Goal: Task Accomplishment & Management: Manage account settings

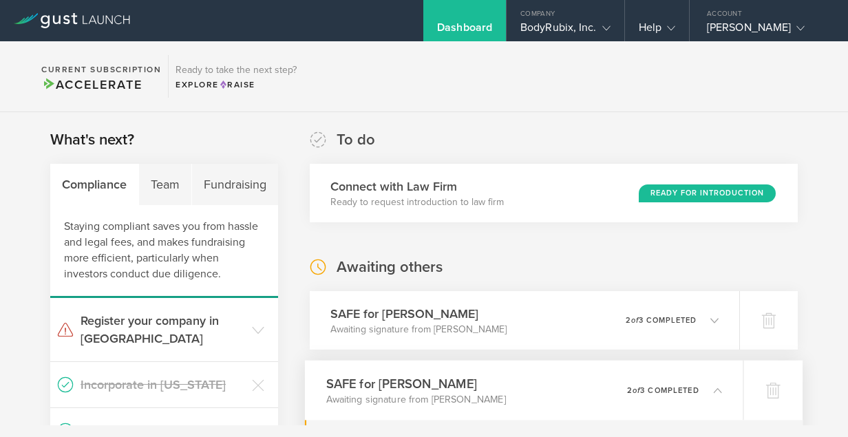
scroll to position [248, 0]
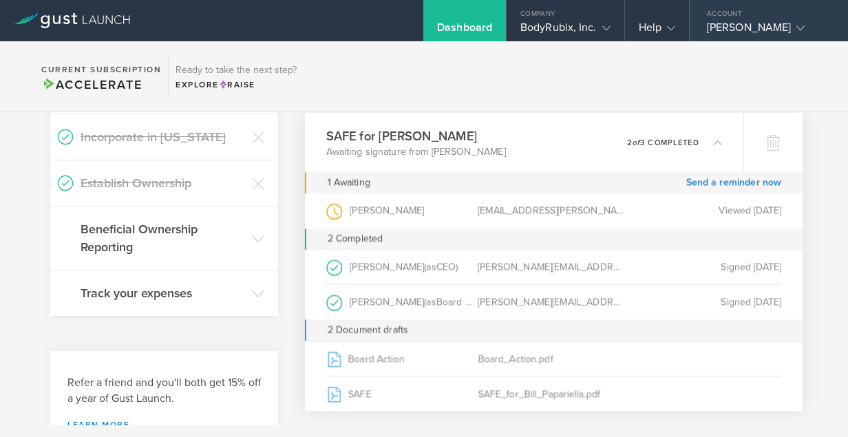
click at [766, 25] on div "Alexander Antipov" at bounding box center [765, 31] width 117 height 21
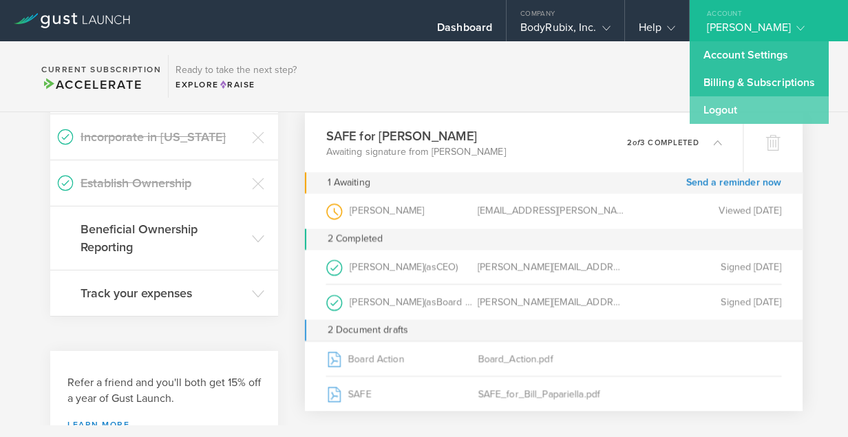
click at [739, 109] on link "Logout" at bounding box center [759, 110] width 139 height 28
